Goal: Information Seeking & Learning: Learn about a topic

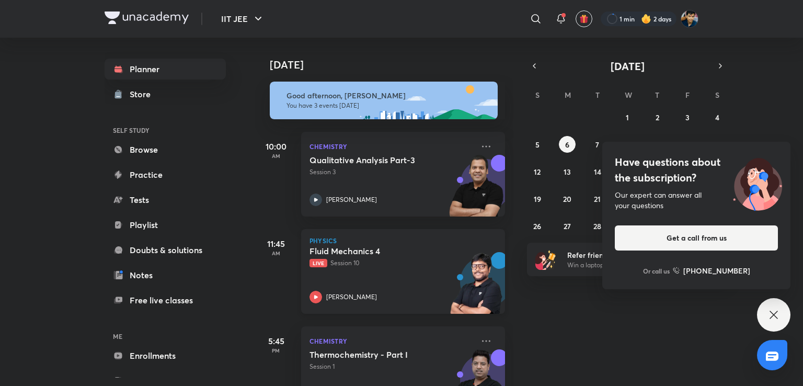
scroll to position [42, 10]
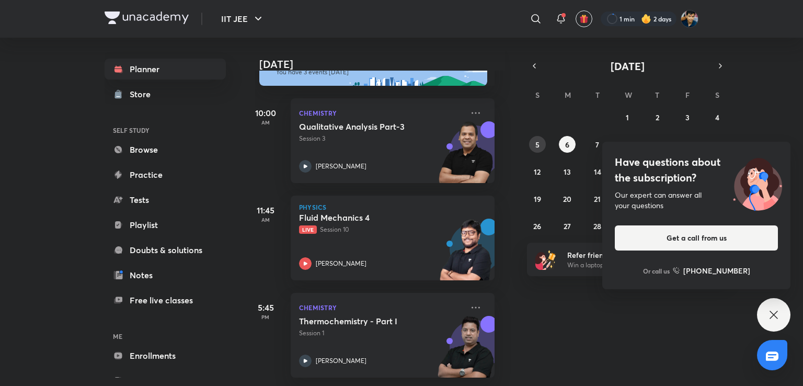
click at [539, 142] on button "5" at bounding box center [537, 144] width 17 height 17
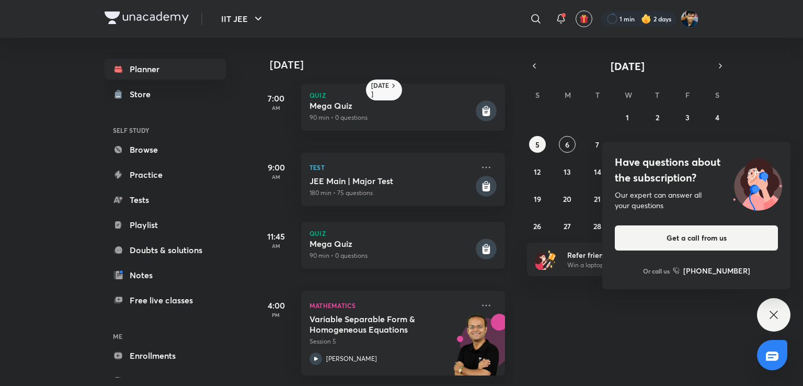
scroll to position [0, 0]
click at [711, 118] on button "4" at bounding box center [717, 117] width 17 height 17
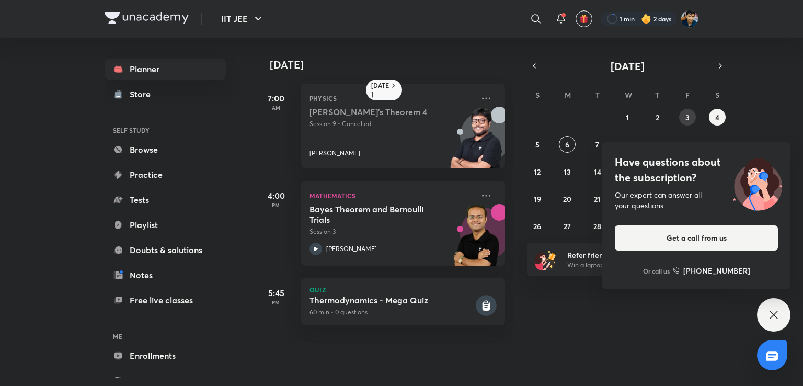
click at [686, 116] on abbr "3" at bounding box center [687, 117] width 4 height 10
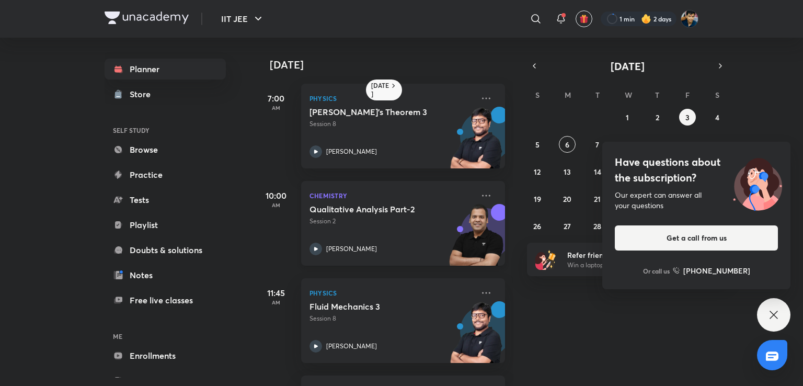
click at [418, 236] on div "Qualitative Analysis Part-2 Session 2 [PERSON_NAME]" at bounding box center [391, 229] width 164 height 51
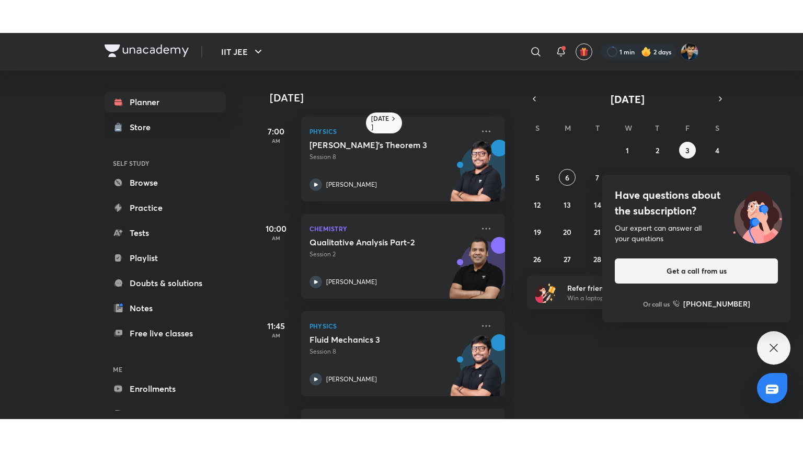
scroll to position [188, 0]
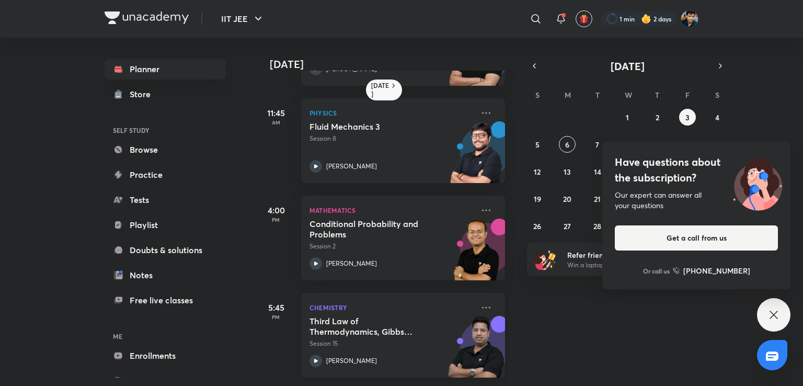
click at [408, 306] on div "Chemistry Third Law of Thermodynamics, [PERSON_NAME] Function Session 15 [PERSO…" at bounding box center [403, 335] width 204 height 85
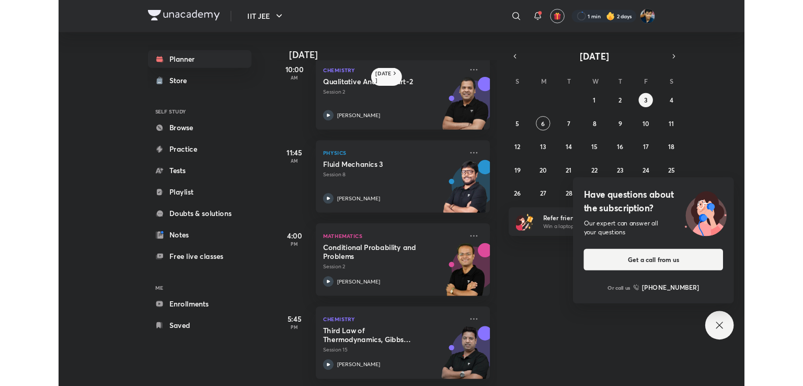
scroll to position [122, 0]
